Goal: Task Accomplishment & Management: Manage account settings

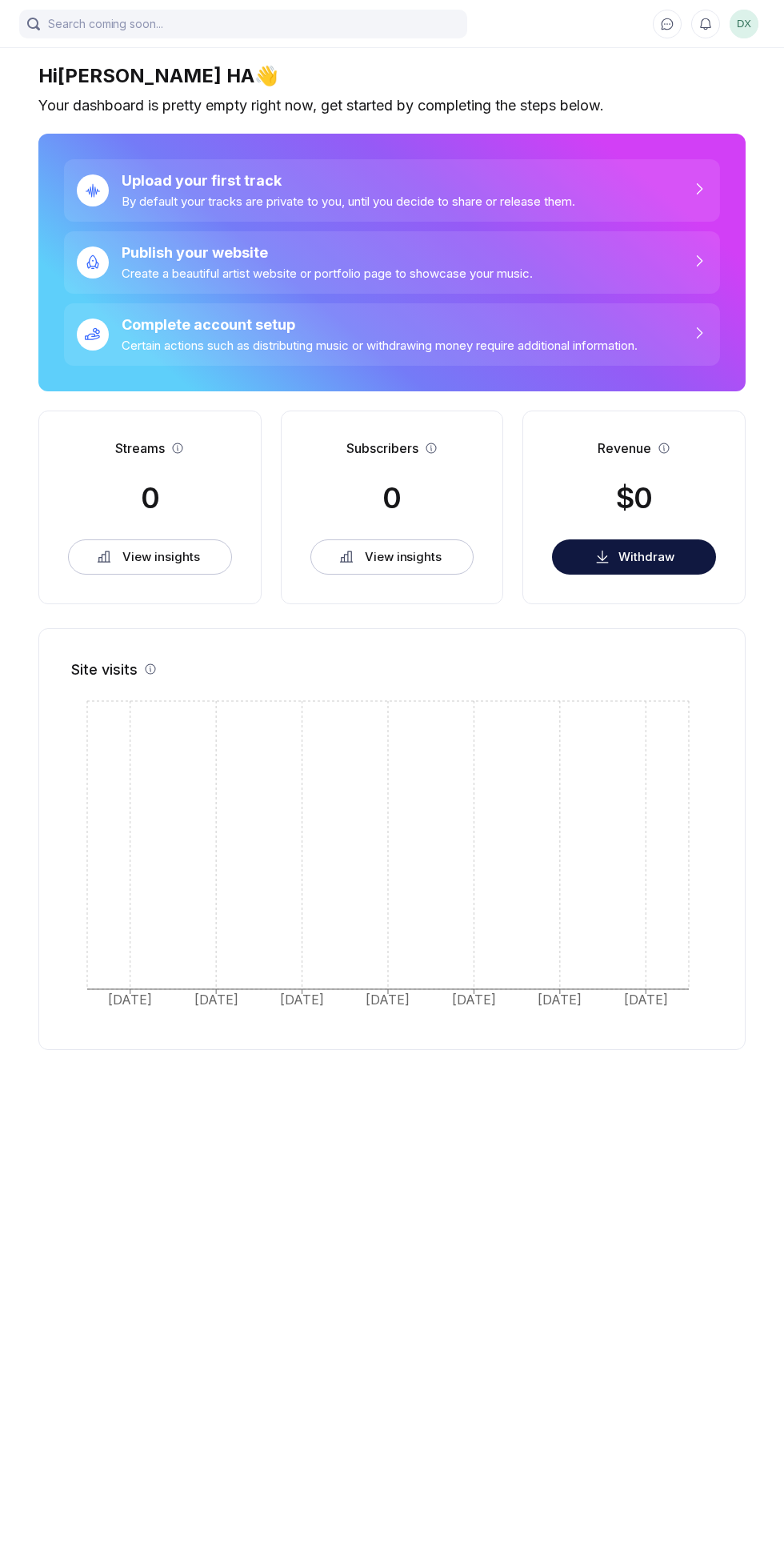
click at [678, 179] on div "Upload your first track By default your tracks are private to you, until you de…" at bounding box center [392, 191] width 657 height 62
click at [74, 24] on input "search" at bounding box center [242, 24] width 448 height 29
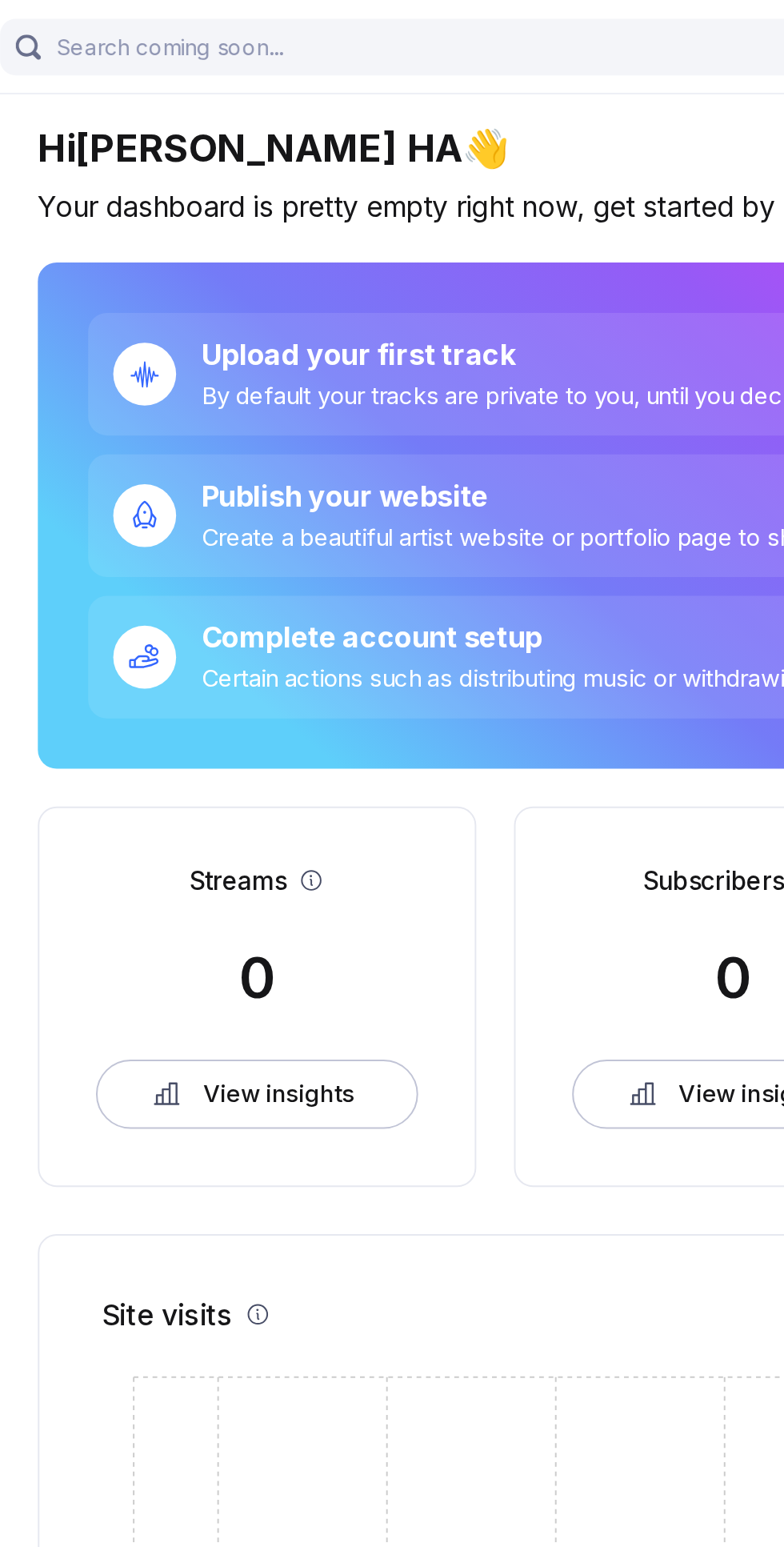
click at [381, 99] on div "Your dashboard is pretty empty right now, get started by completing the steps b…" at bounding box center [392, 105] width 708 height 17
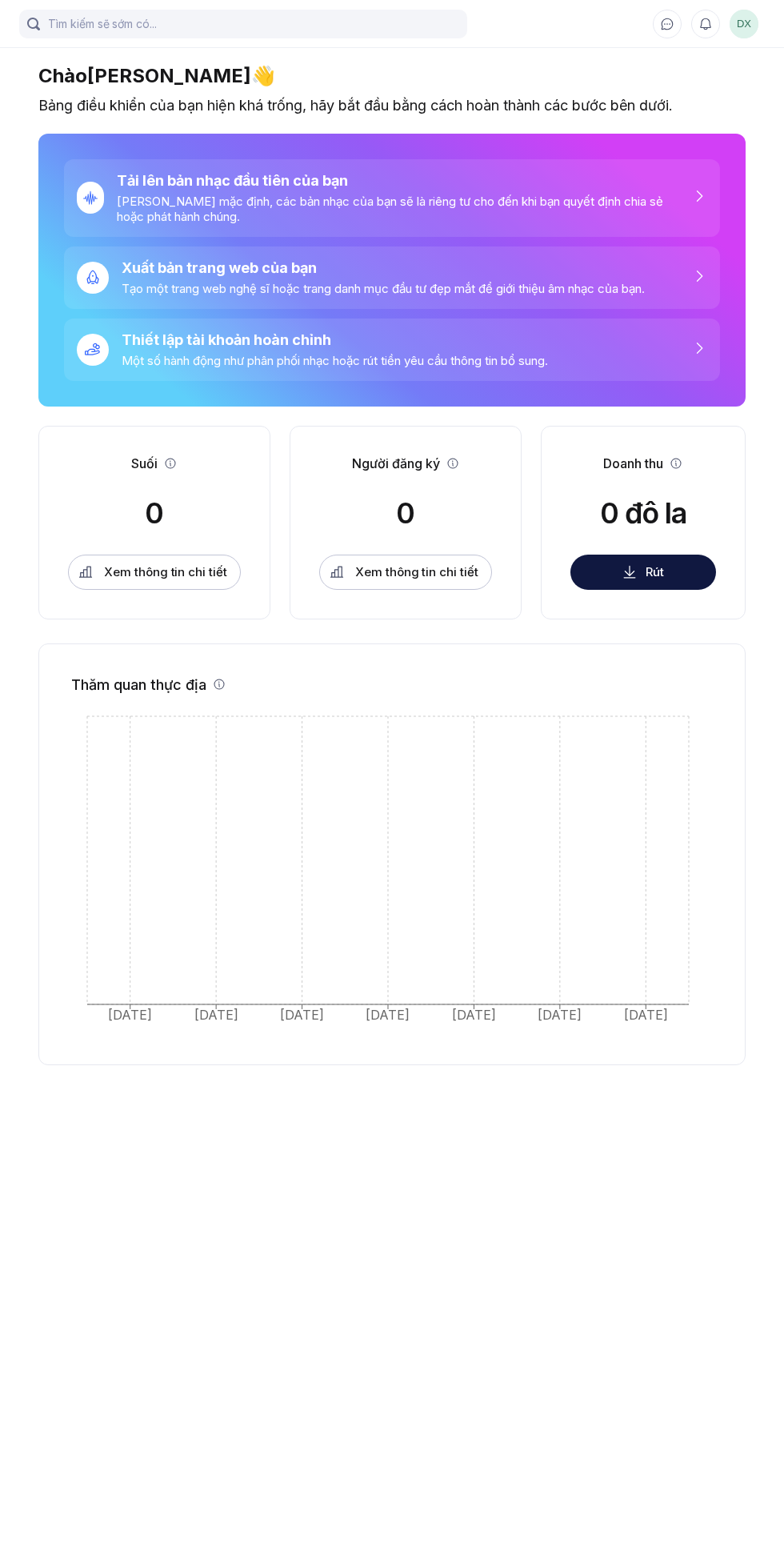
click at [699, 275] on icon at bounding box center [699, 275] width 16 height 16
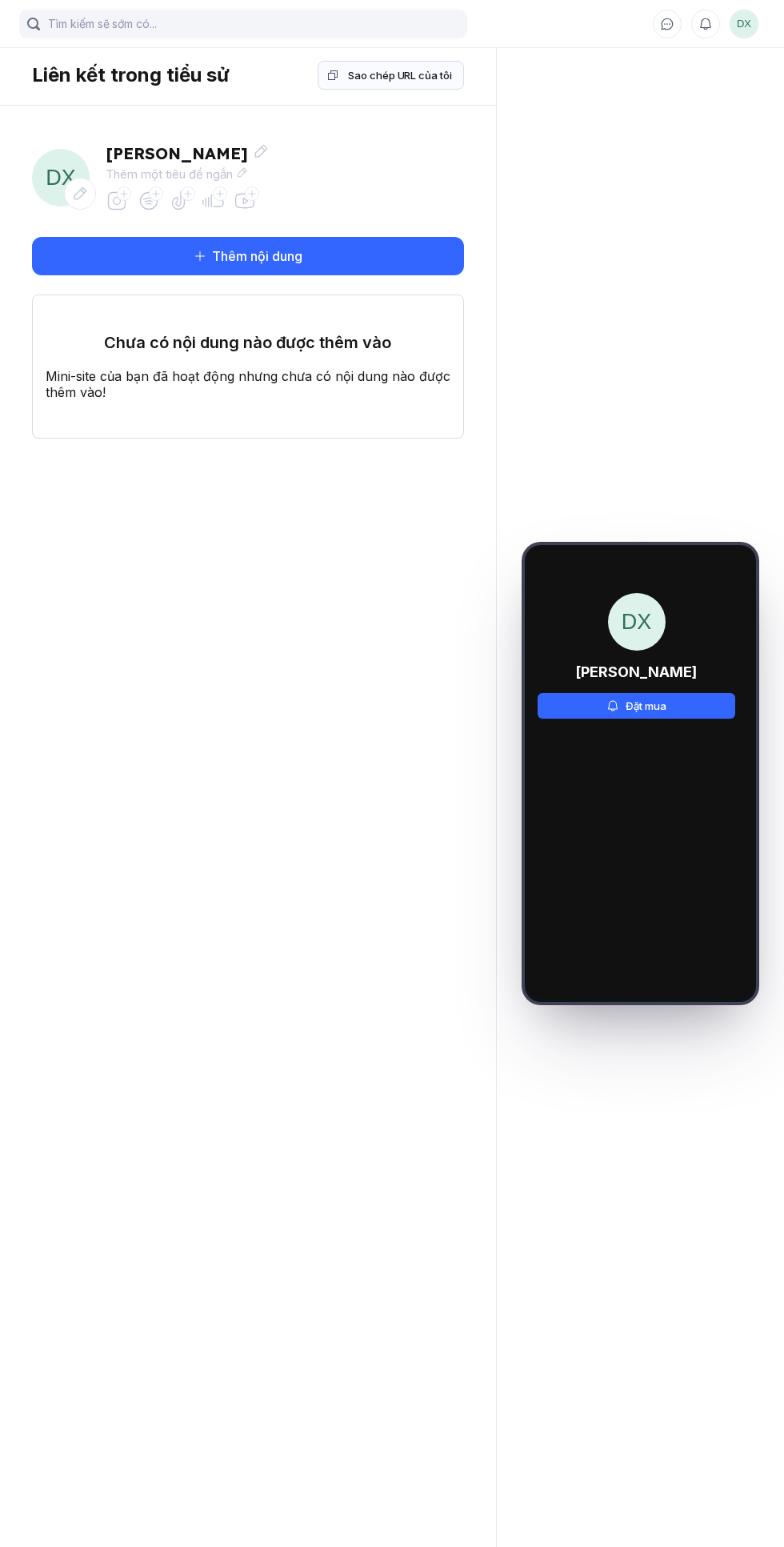
click at [103, 252] on button "Thêm nội dung" at bounding box center [248, 256] width 432 height 39
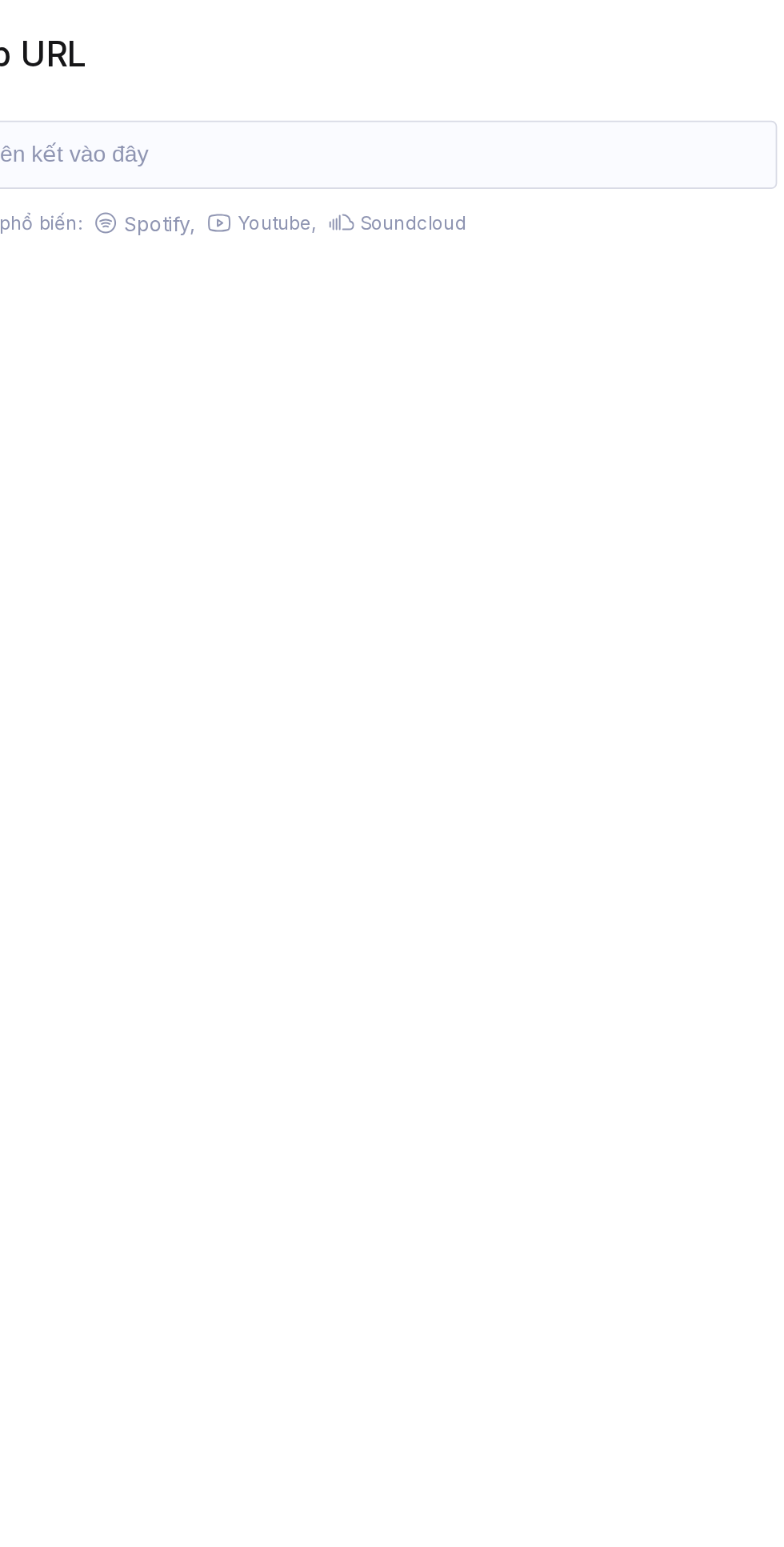
type input "[URL][DOMAIN_NAME]"
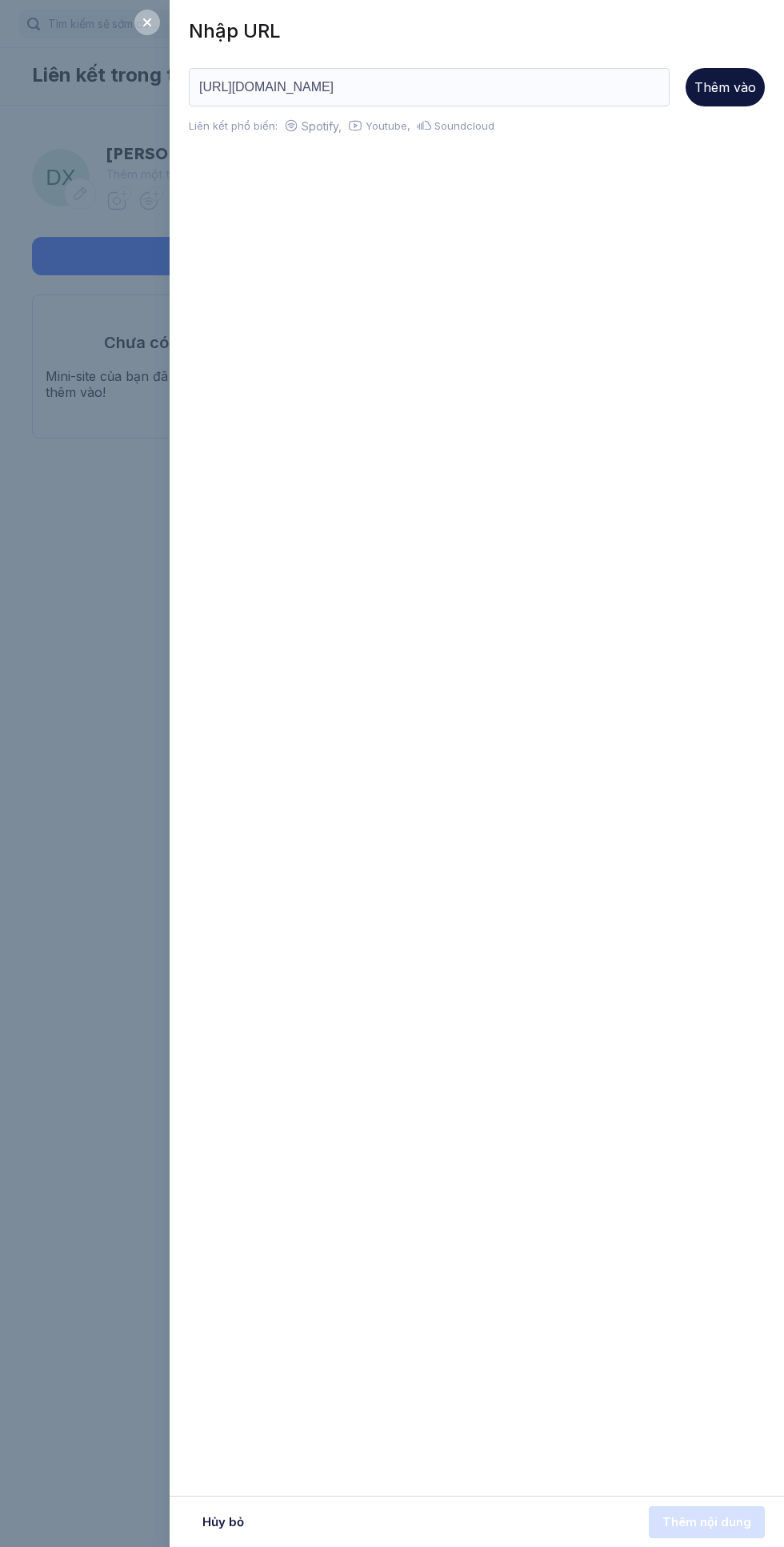
click at [720, 88] on font "Thêm vào" at bounding box center [725, 86] width 62 height 16
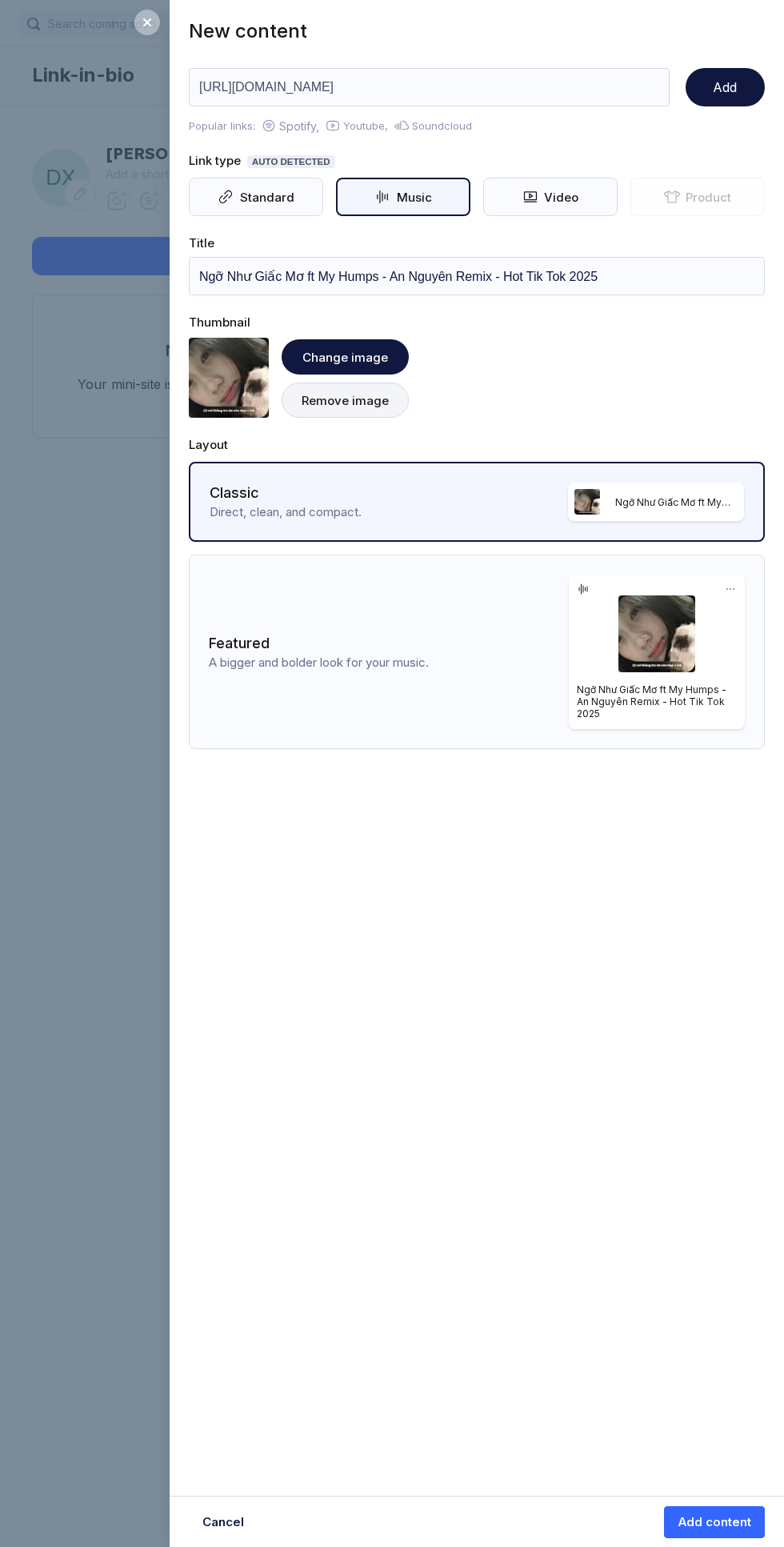
click at [151, 56] on div "New content [URL][DOMAIN_NAME] Add Popular links: Spotify, Youtube, Soundcloud …" at bounding box center [392, 774] width 784 height 1547
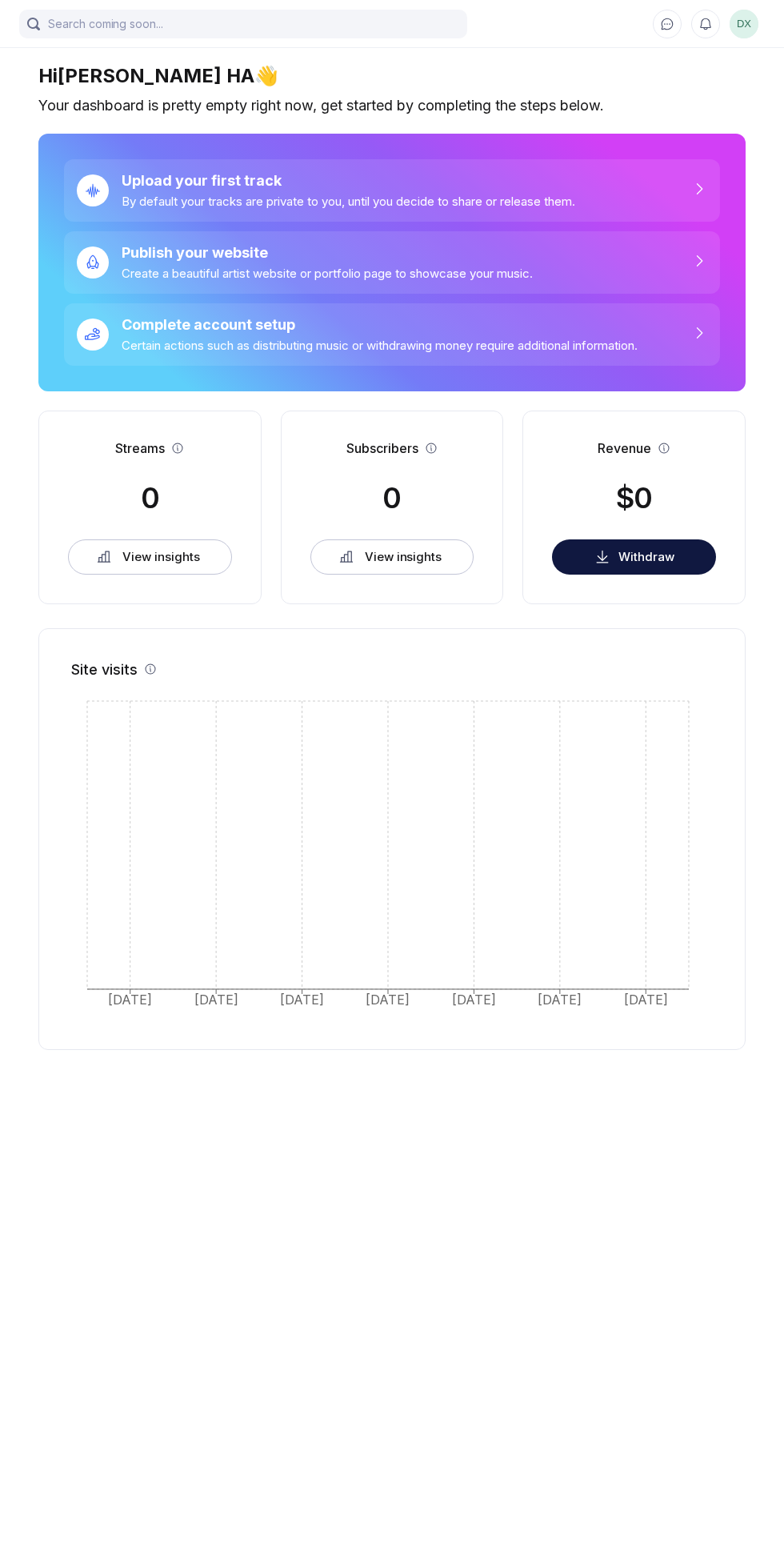
click at [588, 334] on div "Complete account setup Certain actions such as distributing music or withdrawin…" at bounding box center [373, 335] width 529 height 37
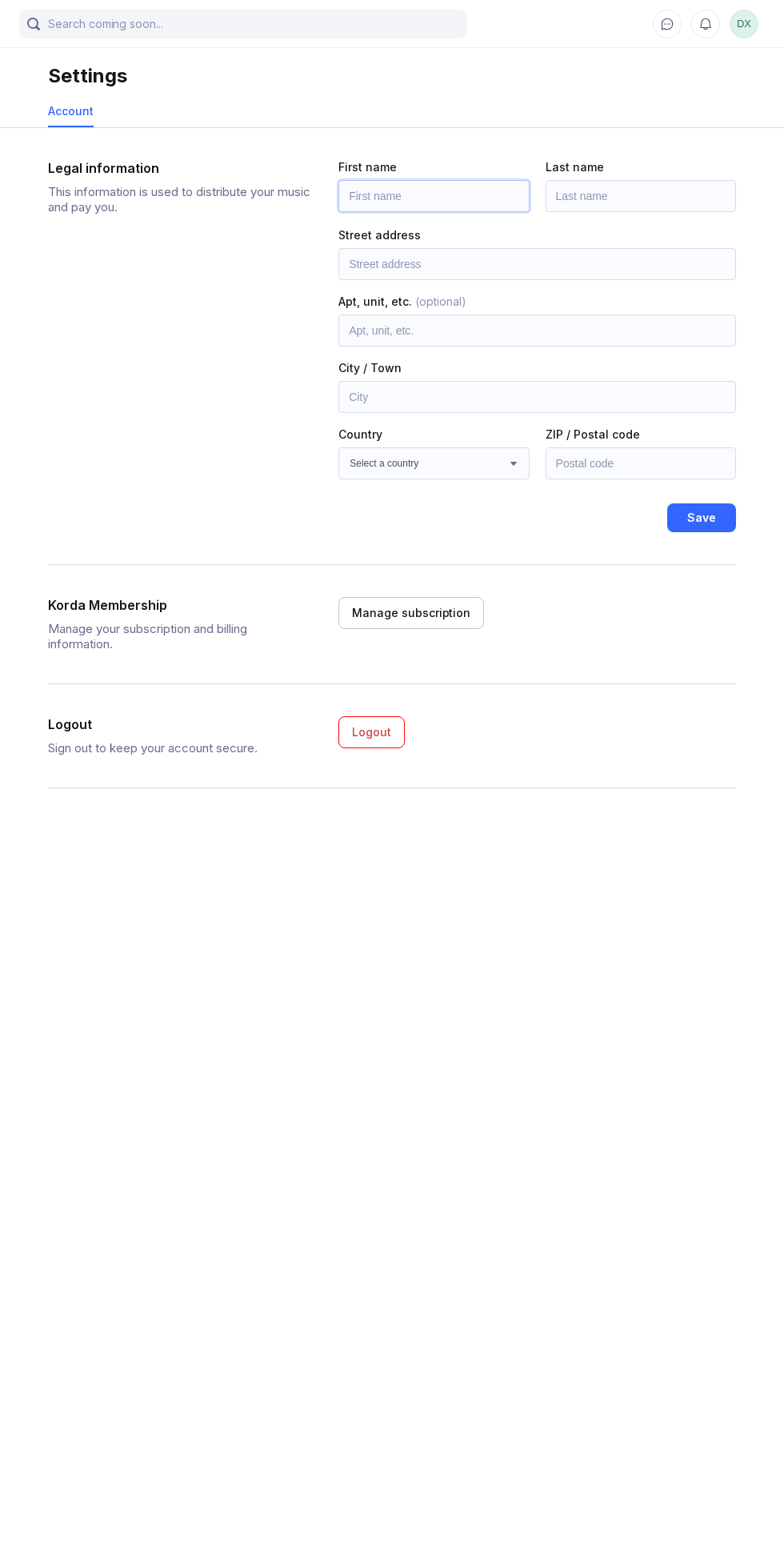
click at [496, 208] on input "text" at bounding box center [434, 196] width 191 height 32
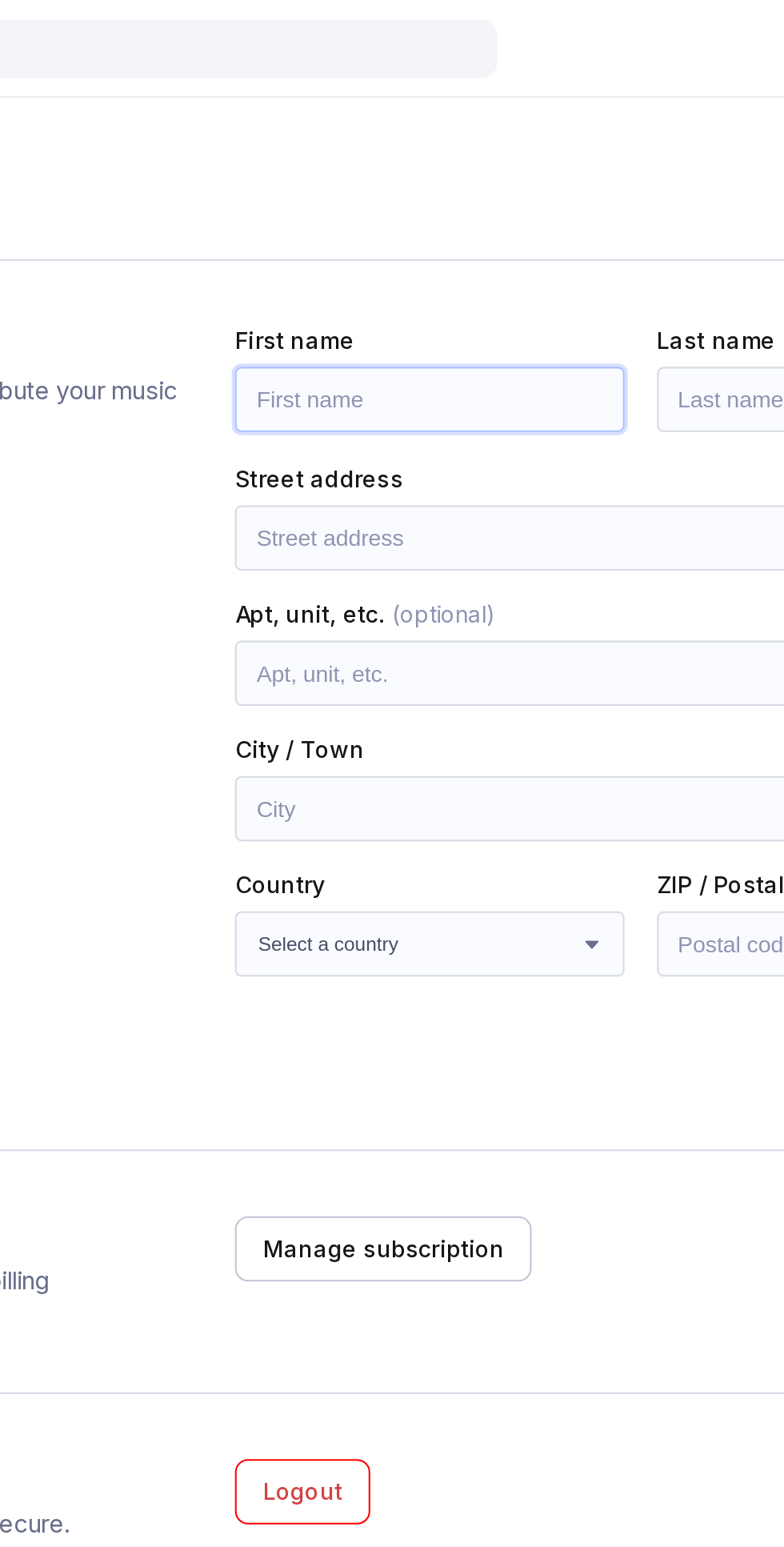
type input "DANG"
type input "HA"
type input "THON XUAN DAI-XA TRAM LONG-[GEOGRAPHIC_DATA] UNG HOA-THANH PHO HA NOI-[GEOGRAPH…"
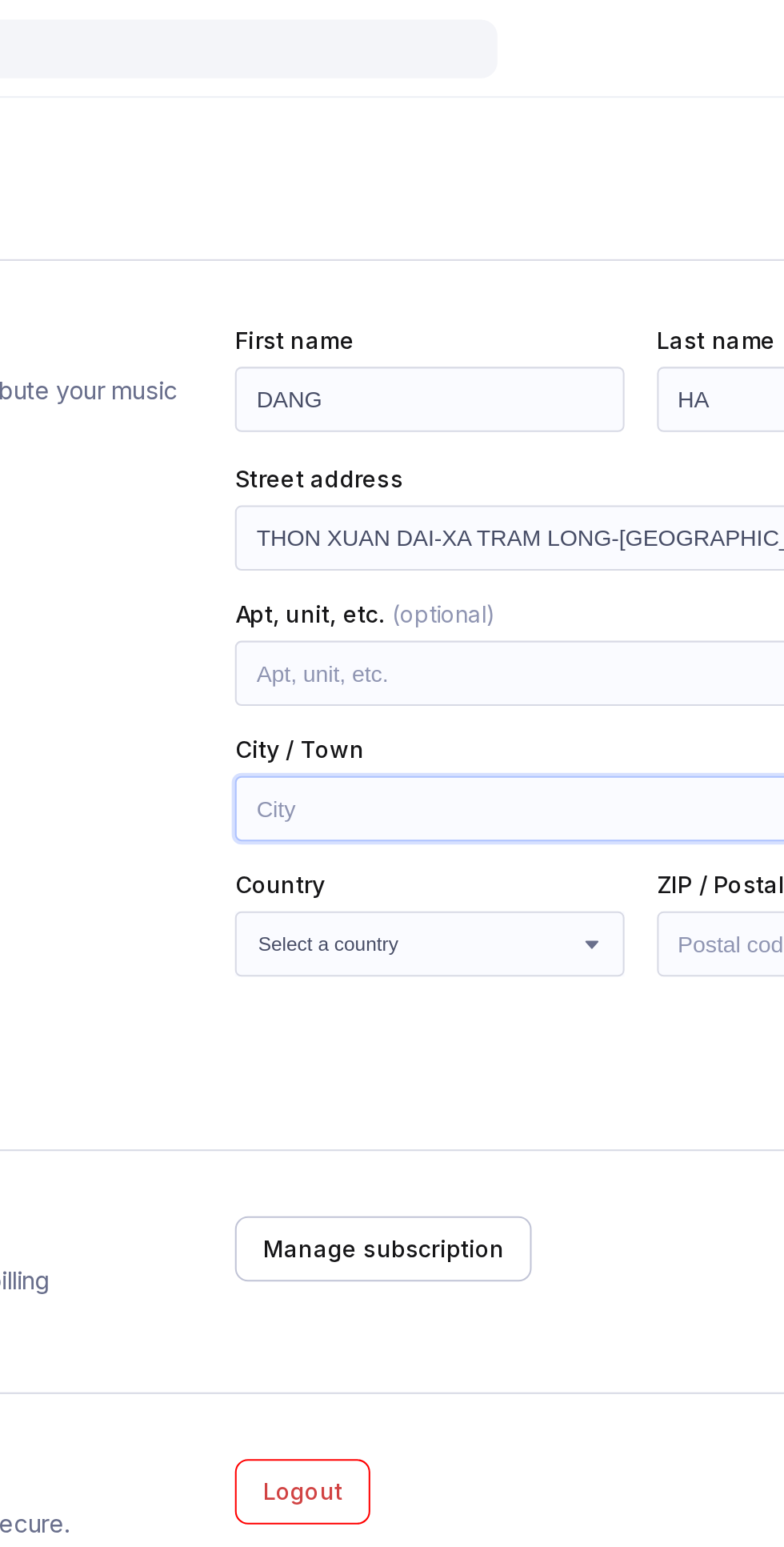
type input "Ha noi"
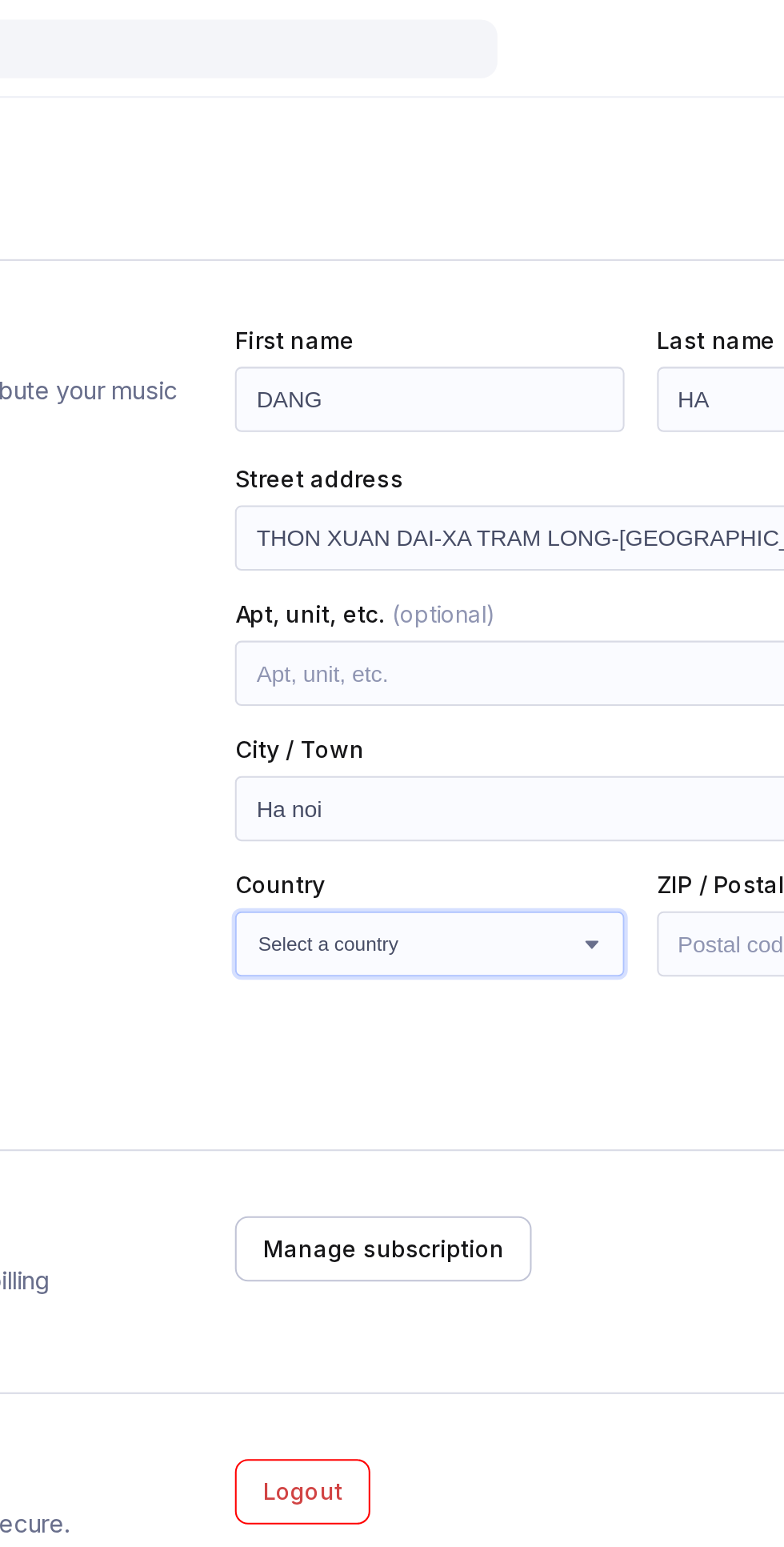
select select "VN"
type input "000048"
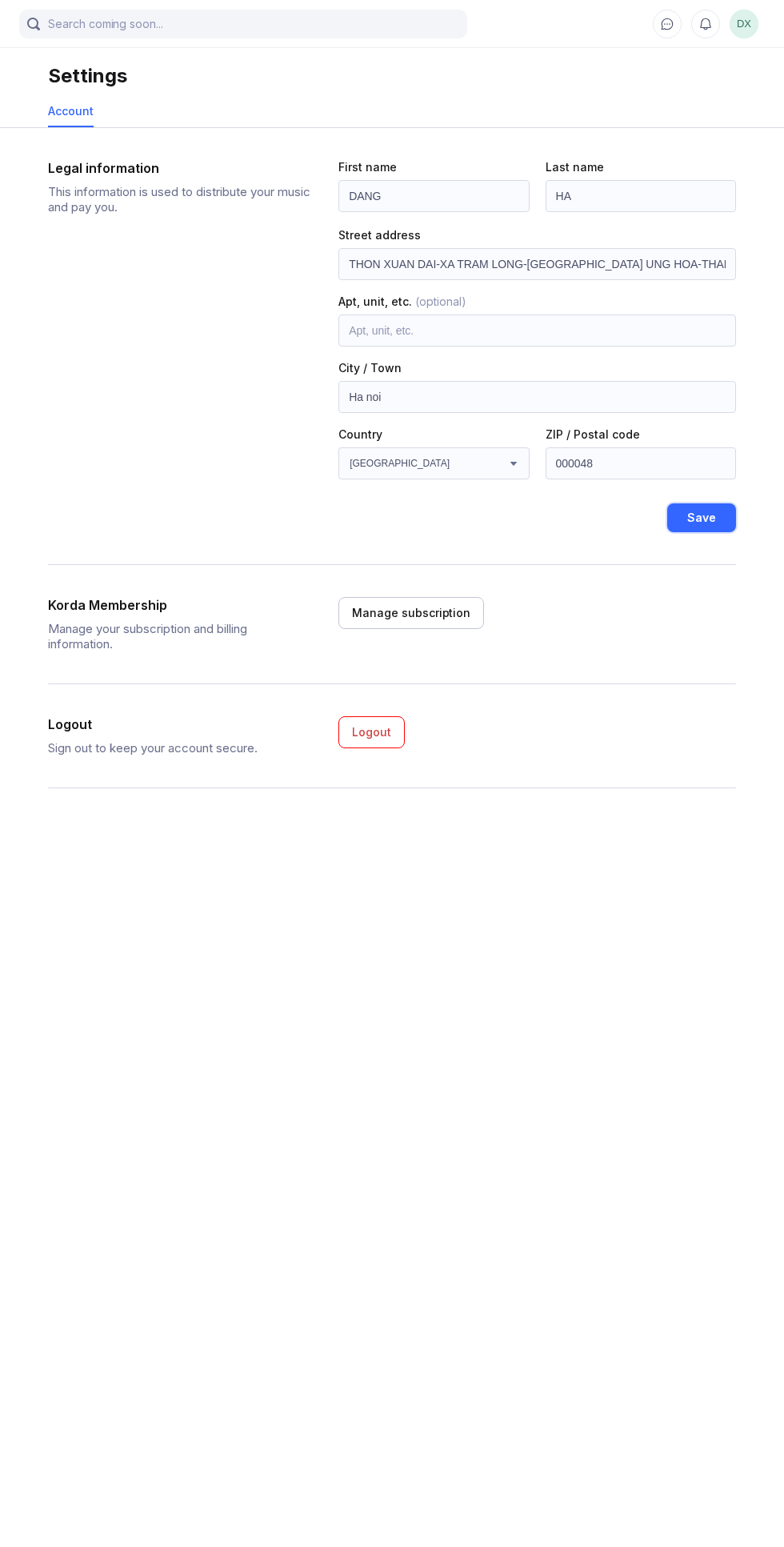
click at [708, 517] on div "Save" at bounding box center [702, 517] width 29 height 16
click at [454, 616] on div "Manage subscription" at bounding box center [411, 612] width 118 height 16
select select "VN"
click at [351, 111] on div "Account" at bounding box center [392, 112] width 689 height 31
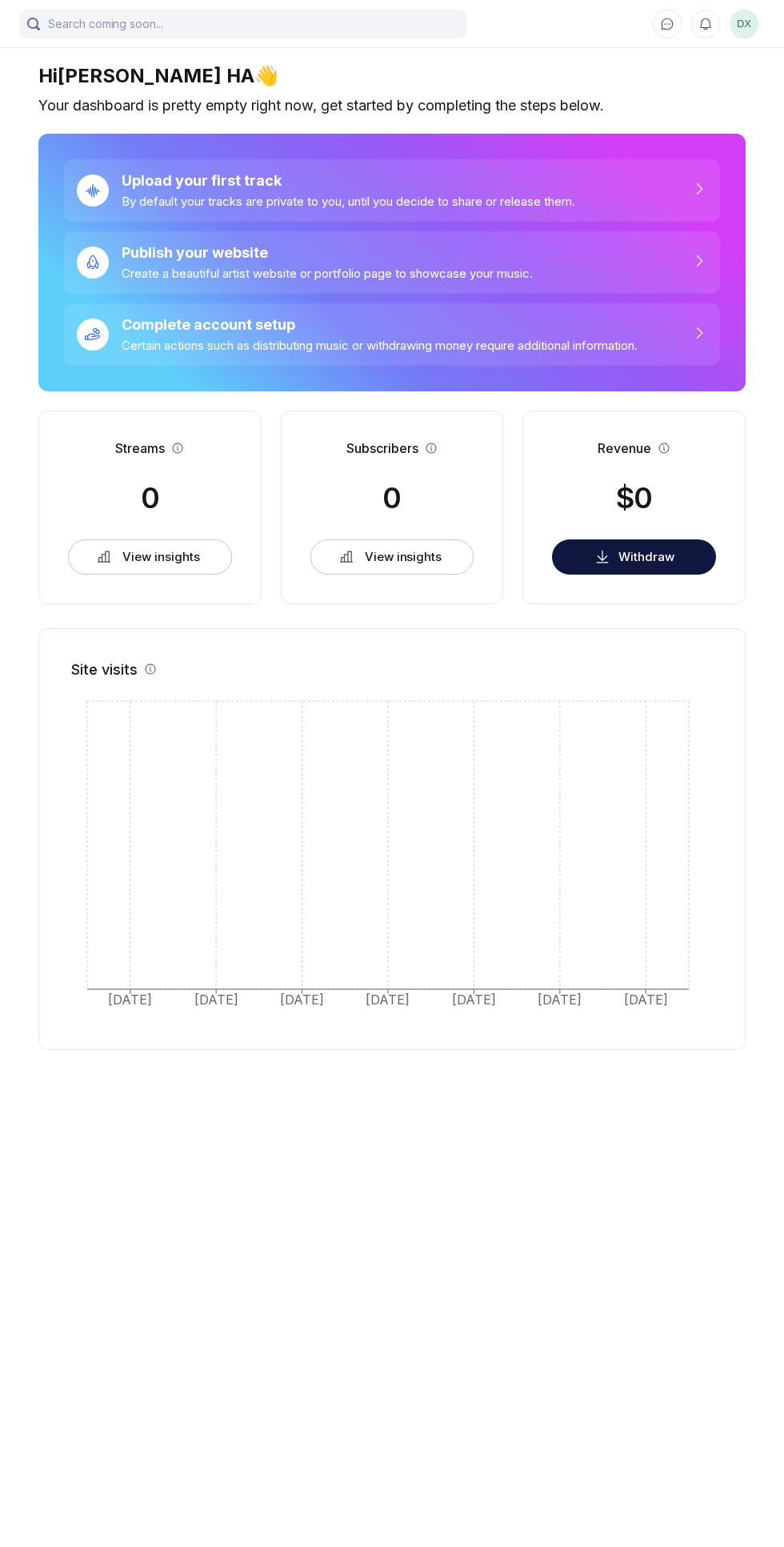
click at [685, 330] on div "Complete account setup Certain actions such as distributing music or withdrawin…" at bounding box center [392, 335] width 657 height 62
select select "VN"
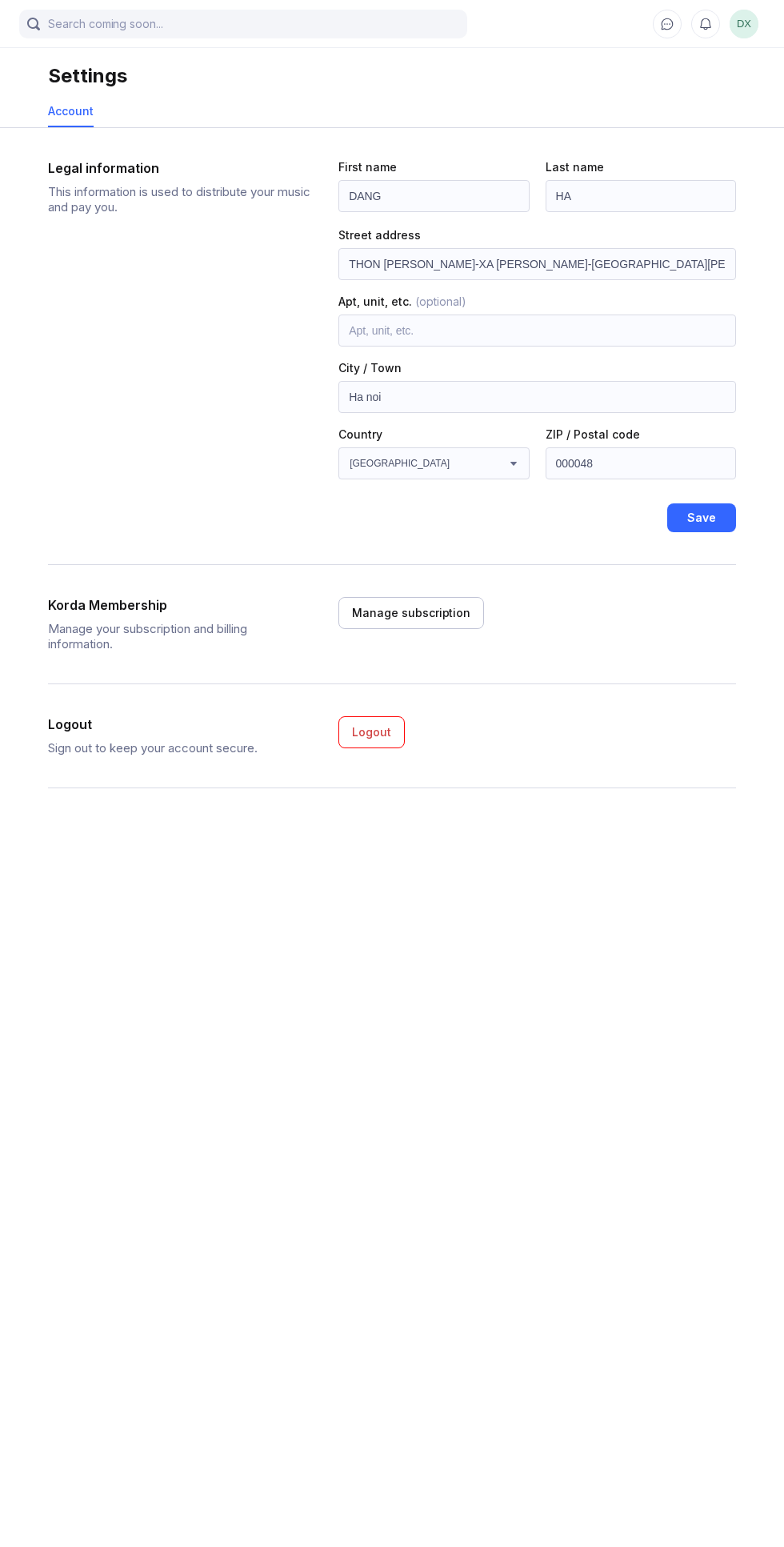
click at [667, 23] on icon at bounding box center [667, 23] width 12 height 12
click at [706, 23] on icon at bounding box center [706, 24] width 15 height 15
click at [743, 28] on span "DX" at bounding box center [744, 24] width 29 height 29
